Goal: Task Accomplishment & Management: Use online tool/utility

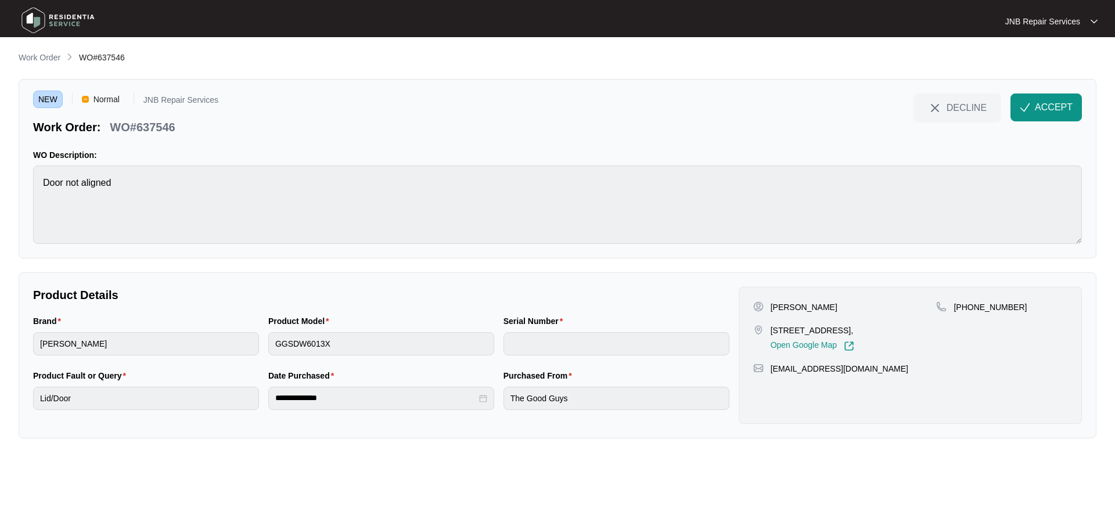
click at [1043, 102] on span "ACCEPT" at bounding box center [1054, 107] width 38 height 14
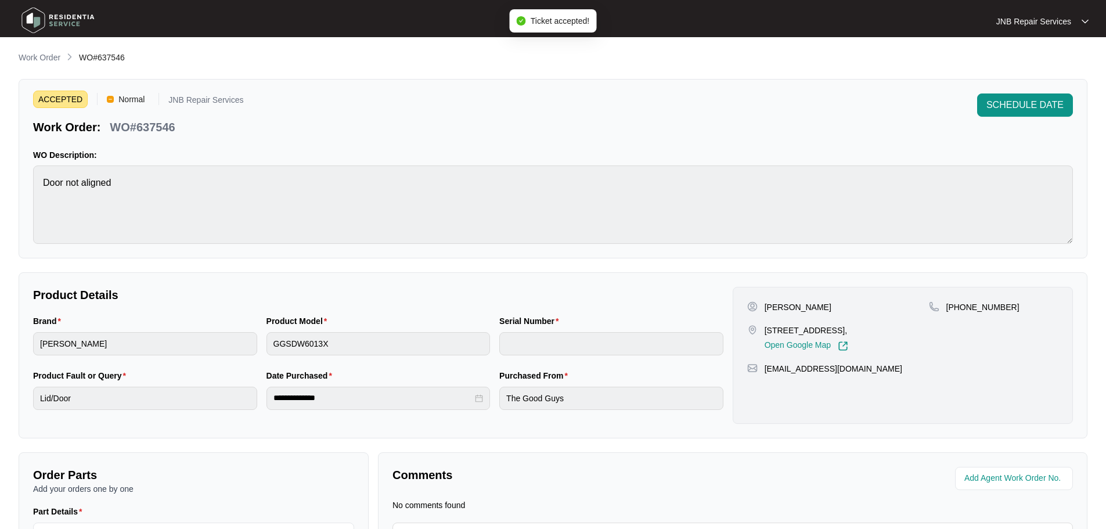
drag, startPoint x: 766, startPoint y: 307, endPoint x: 839, endPoint y: 307, distance: 73.8
click at [832, 307] on p "[PERSON_NAME]" at bounding box center [798, 307] width 67 height 12
copy p "[PERSON_NAME]"
drag, startPoint x: 766, startPoint y: 328, endPoint x: 904, endPoint y: 333, distance: 137.7
click at [904, 333] on div "[STREET_ADDRESS], Open Google Map" at bounding box center [839, 338] width 182 height 27
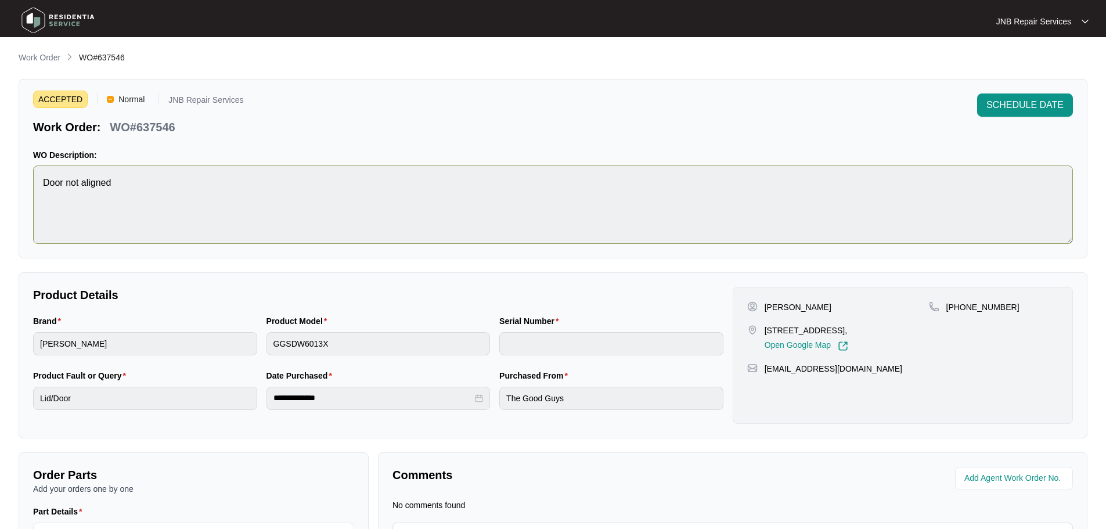
copy p "[STREET_ADDRESS],"
drag, startPoint x: 961, startPoint y: 307, endPoint x: 1008, endPoint y: 313, distance: 46.8
click at [1008, 313] on div "[PHONE_NUMBER]" at bounding box center [994, 326] width 130 height 50
copy p "422053238"
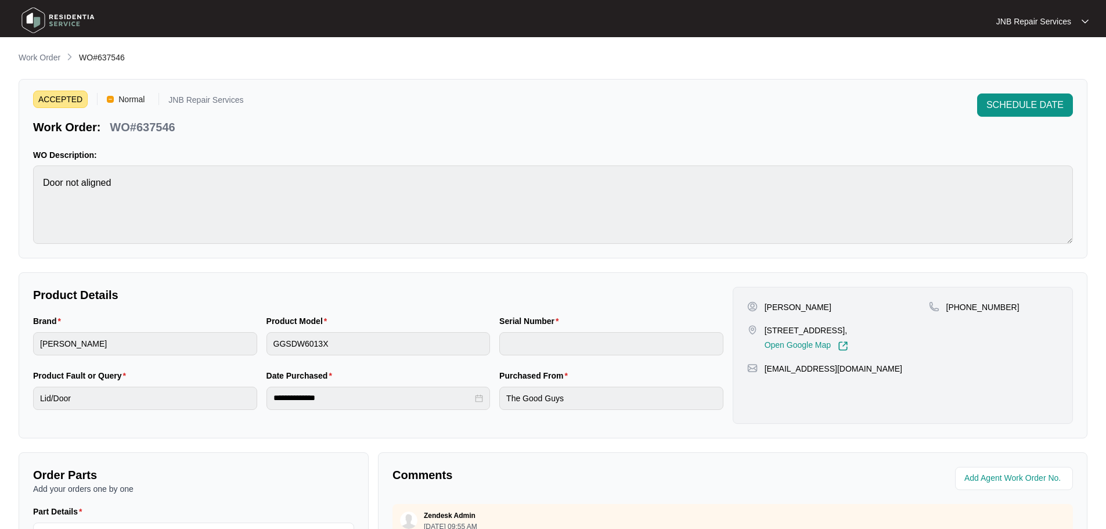
click at [60, 19] on img at bounding box center [57, 20] width 81 height 35
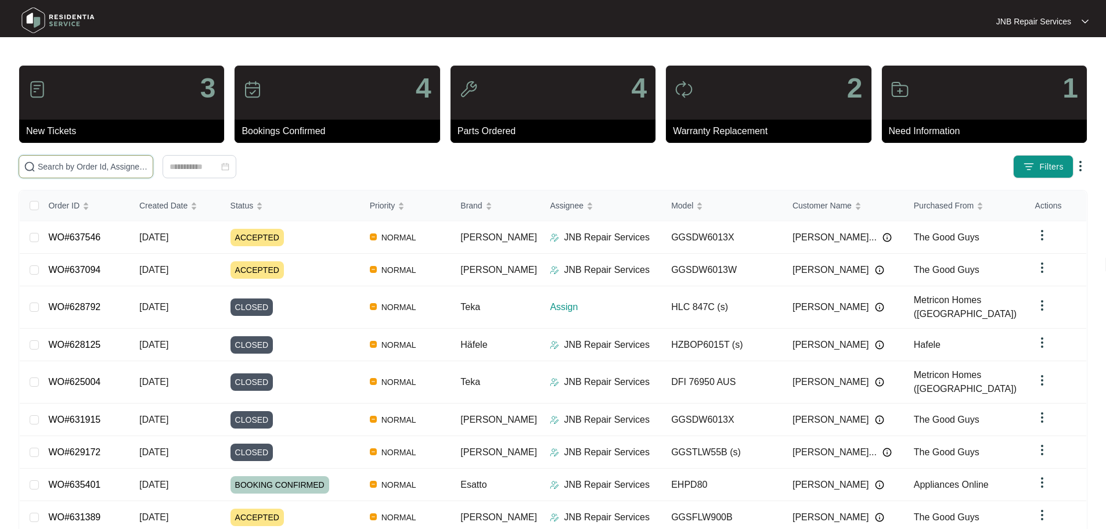
click at [148, 164] on input "text" at bounding box center [93, 166] width 110 height 13
paste input "633217"
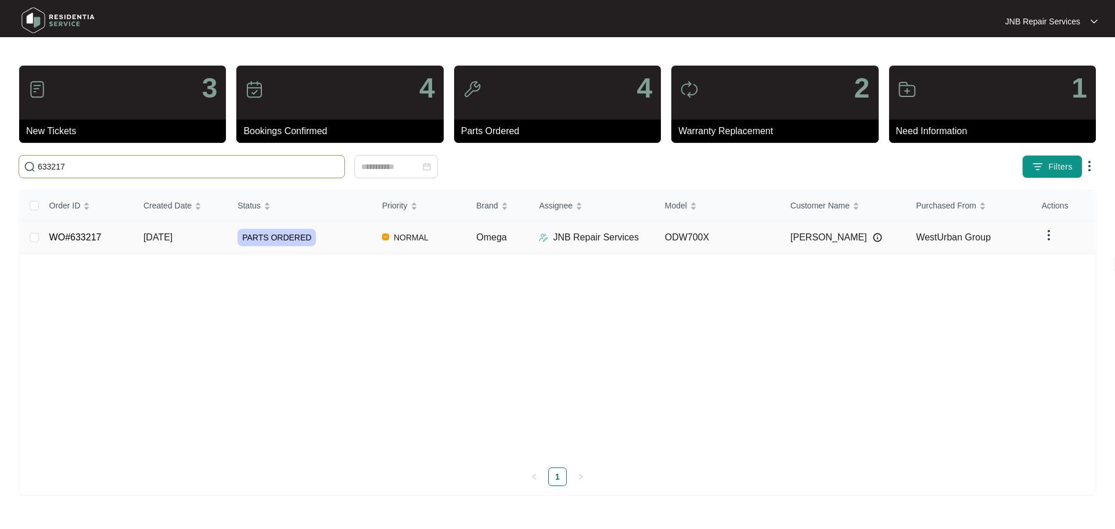
type input "633217"
click at [357, 243] on div "PARTS ORDERED" at bounding box center [305, 237] width 135 height 17
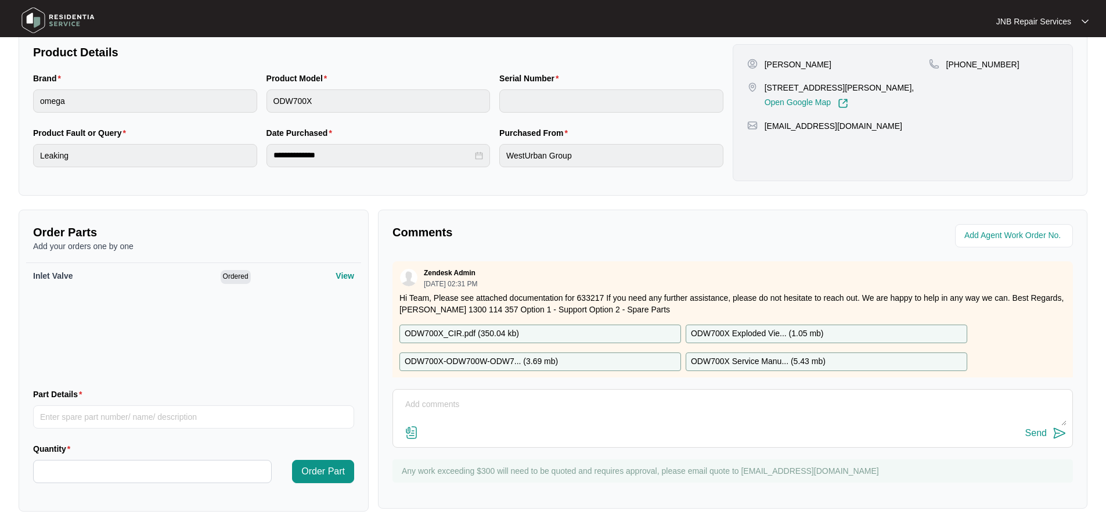
scroll to position [244, 0]
click at [493, 404] on textarea at bounding box center [733, 409] width 668 height 30
paste textarea "8/9 [PERSON_NAME] replaced the water inlet valve due to leakage tested ok compl…"
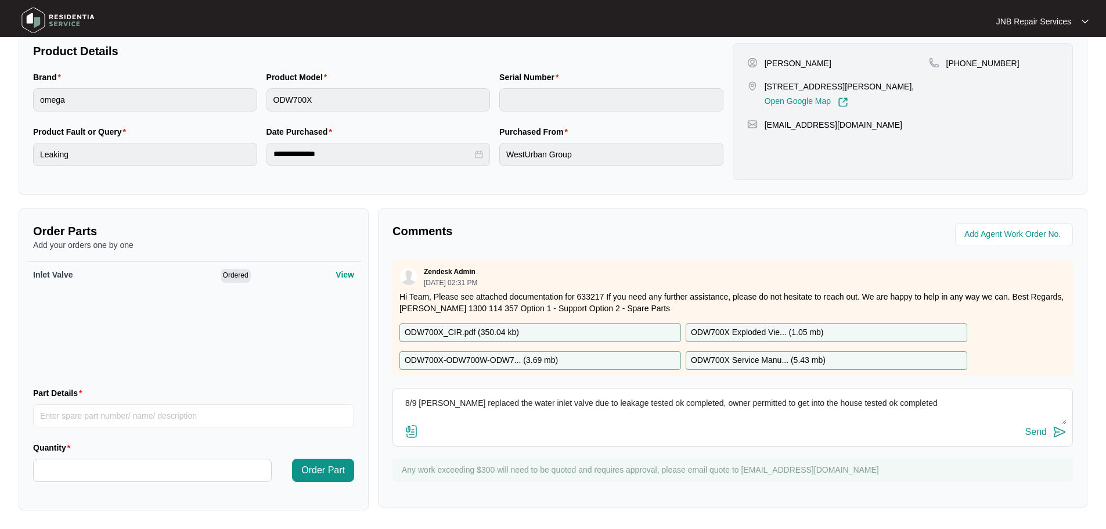
type textarea "8/9 [PERSON_NAME] replaced the water inlet valve due to leakage tested ok compl…"
click at [409, 428] on img at bounding box center [412, 432] width 14 height 14
click at [0, 0] on input "file" at bounding box center [0, 0] width 0 height 0
click at [417, 434] on img at bounding box center [412, 432] width 14 height 14
click at [0, 0] on input "file" at bounding box center [0, 0] width 0 height 0
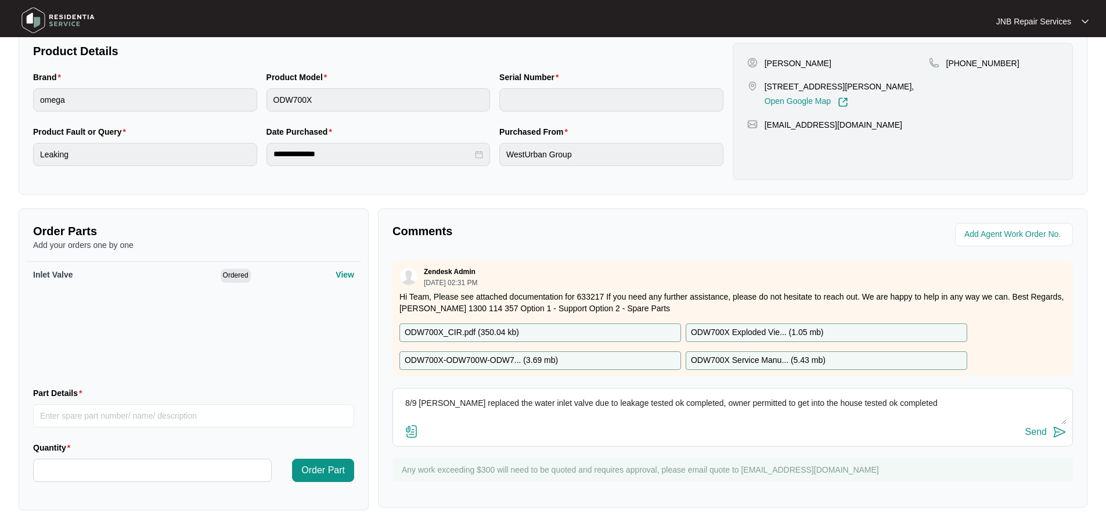
click at [1020, 432] on div "Send" at bounding box center [733, 433] width 668 height 16
click at [1034, 433] on div "Send" at bounding box center [1036, 432] width 21 height 10
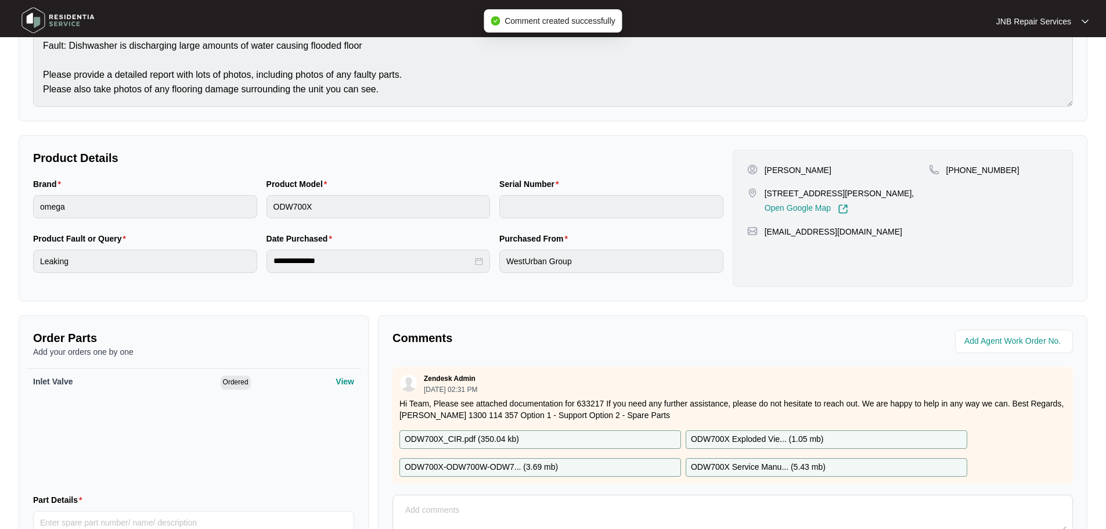
scroll to position [0, 0]
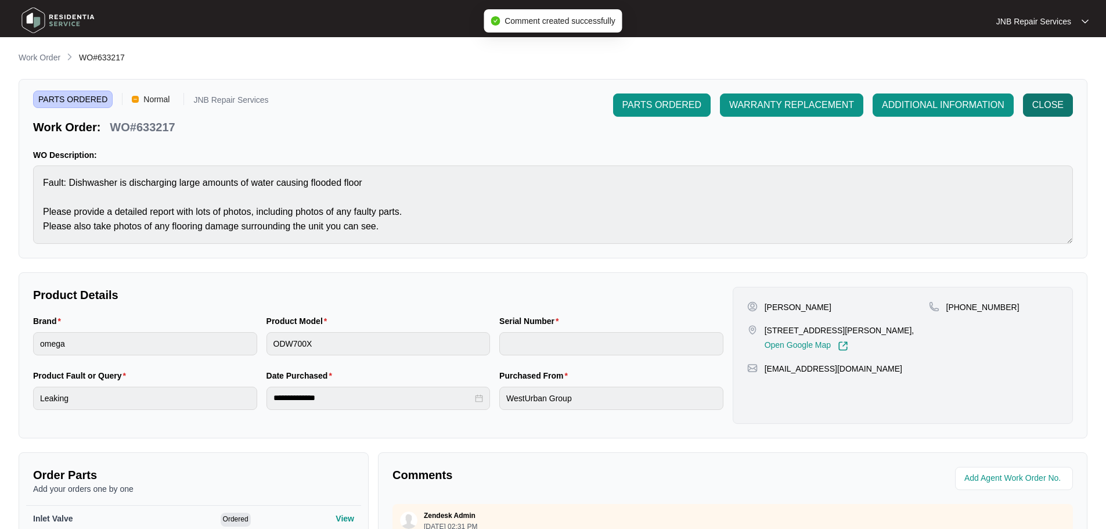
click at [1040, 108] on span "CLOSE" at bounding box center [1048, 105] width 31 height 14
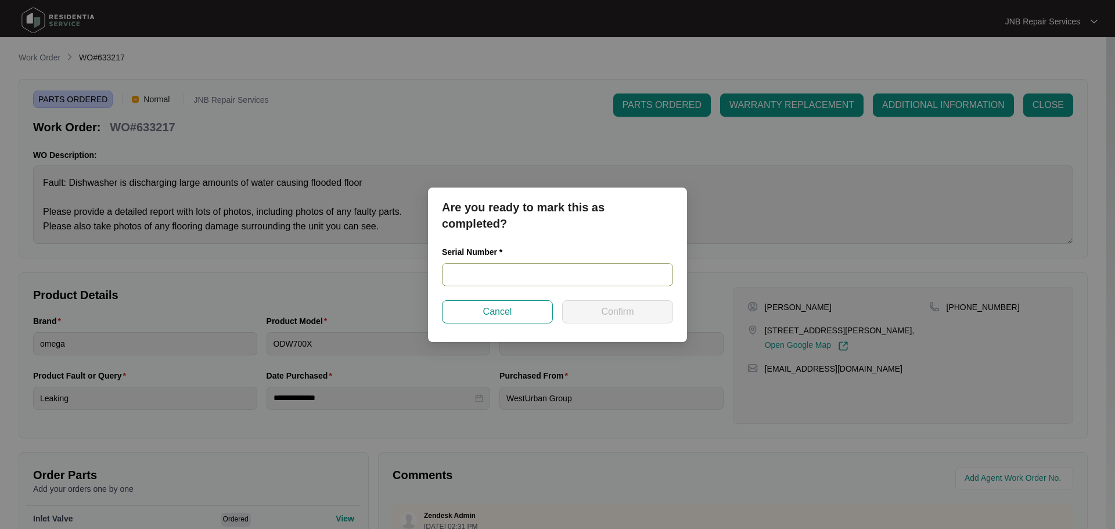
click at [528, 264] on input "text" at bounding box center [557, 274] width 231 height 23
paste input "24106868100100123"
type input "24106868100100123"
click at [616, 311] on span "Confirm" at bounding box center [617, 312] width 33 height 14
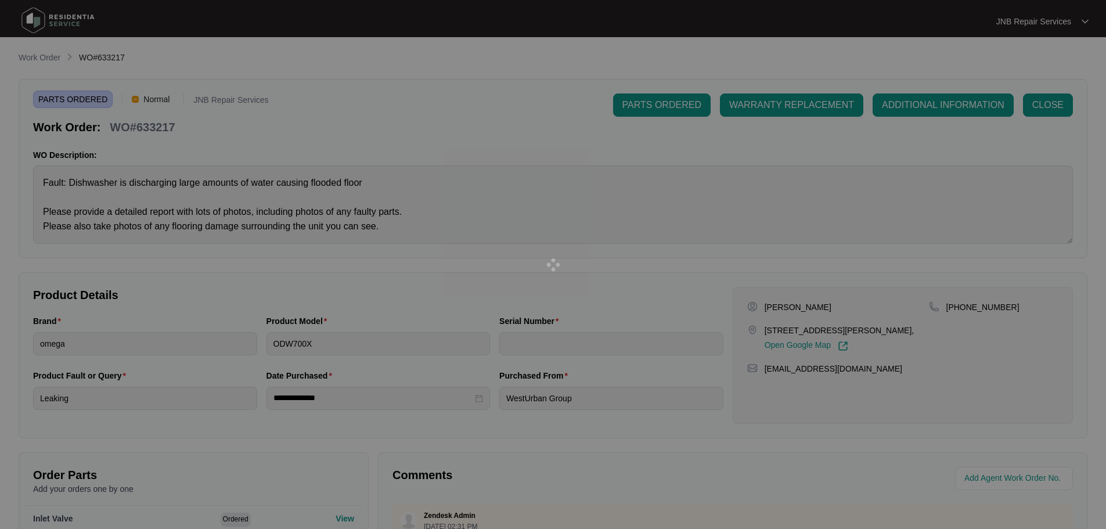
type input "24106868100100123"
